Goal: Check status

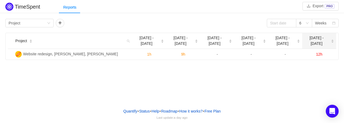
click at [312, 39] on span "[DATE] - [DATE]" at bounding box center [316, 40] width 24 height 11
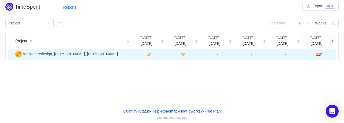
click at [316, 52] on span "12h" at bounding box center [319, 54] width 6 height 4
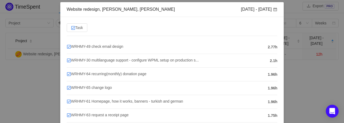
scroll to position [23, 0]
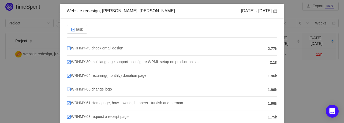
click at [314, 101] on div "Website redesign, [PERSON_NAME], [PERSON_NAME] [DATE] - [DATE] Task WRHMY-49 ch…" at bounding box center [172, 61] width 344 height 123
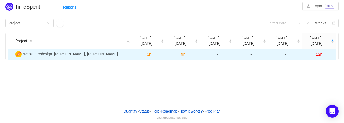
click at [66, 52] on span "Website redesign, [PERSON_NAME], [PERSON_NAME]" at bounding box center [70, 54] width 95 height 4
click at [324, 49] on td "12h" at bounding box center [319, 54] width 34 height 11
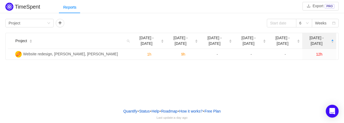
click at [316, 39] on span "[DATE] - [DATE]" at bounding box center [316, 40] width 24 height 11
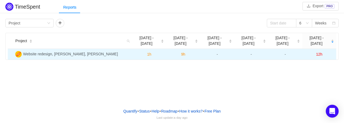
click at [320, 52] on span "12h" at bounding box center [319, 54] width 6 height 4
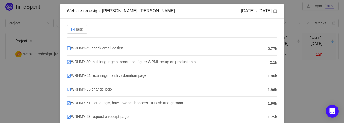
click at [91, 50] on span "WRHMY-49 check email design" at bounding box center [95, 48] width 57 height 4
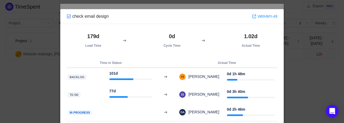
scroll to position [16, 0]
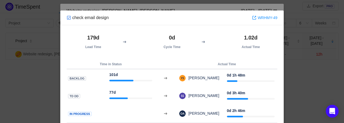
click at [301, 69] on div "check email design WRHMY-49 179d Lead Time 0d Cycle Time 1.02d Actual Time Time…" at bounding box center [172, 61] width 344 height 123
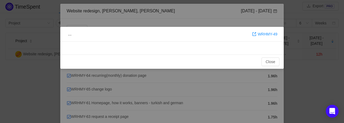
scroll to position [0, 0]
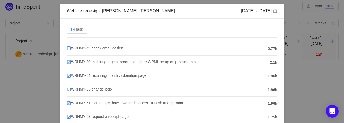
click at [305, 68] on div "Website redesign, [PERSON_NAME], [PERSON_NAME] [DATE] - [DATE] Task WRHMY-49 ch…" at bounding box center [172, 61] width 344 height 123
